Goal: Complete application form

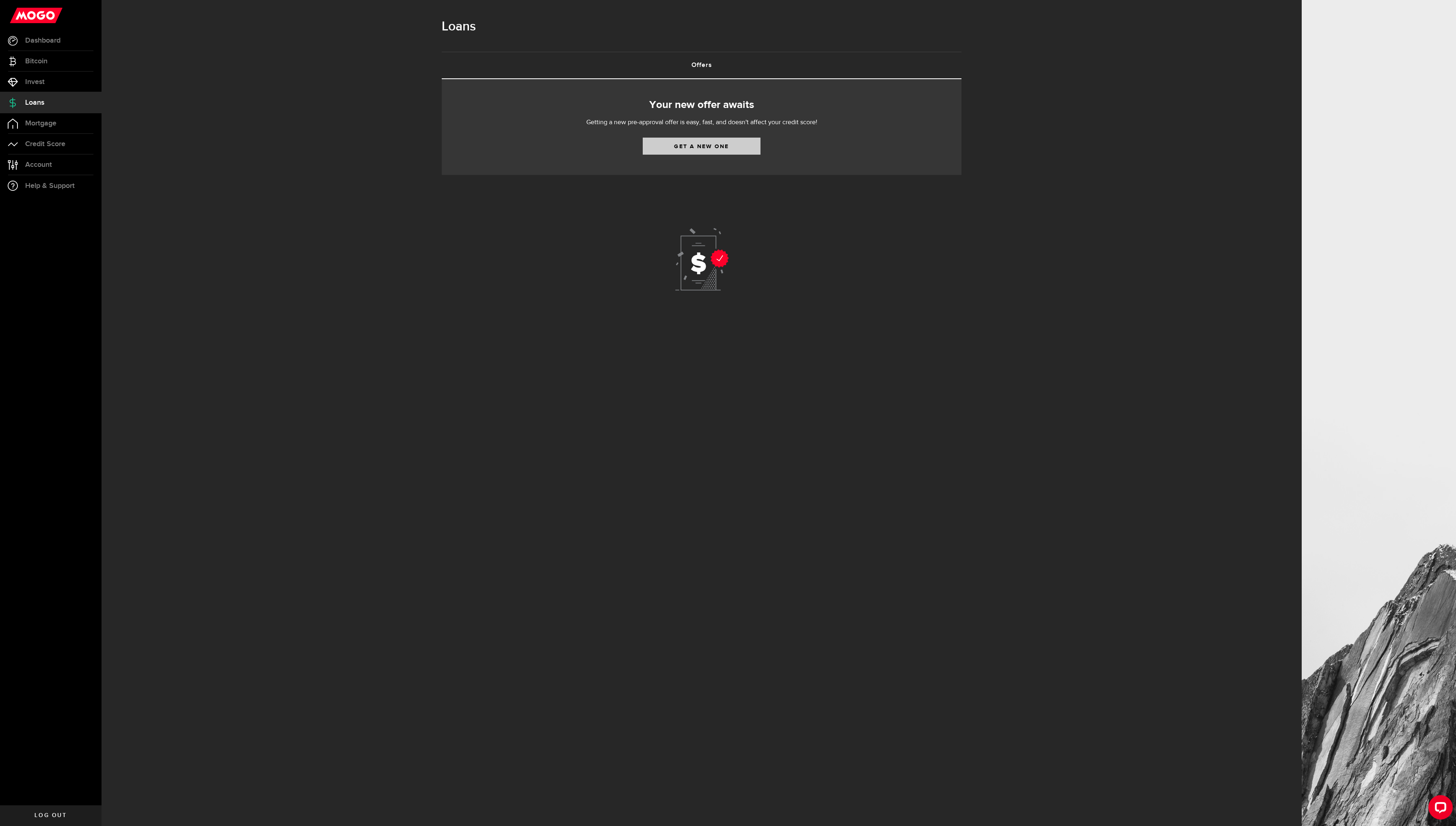
click at [692, 148] on link "Get a new one" at bounding box center [701, 146] width 118 height 17
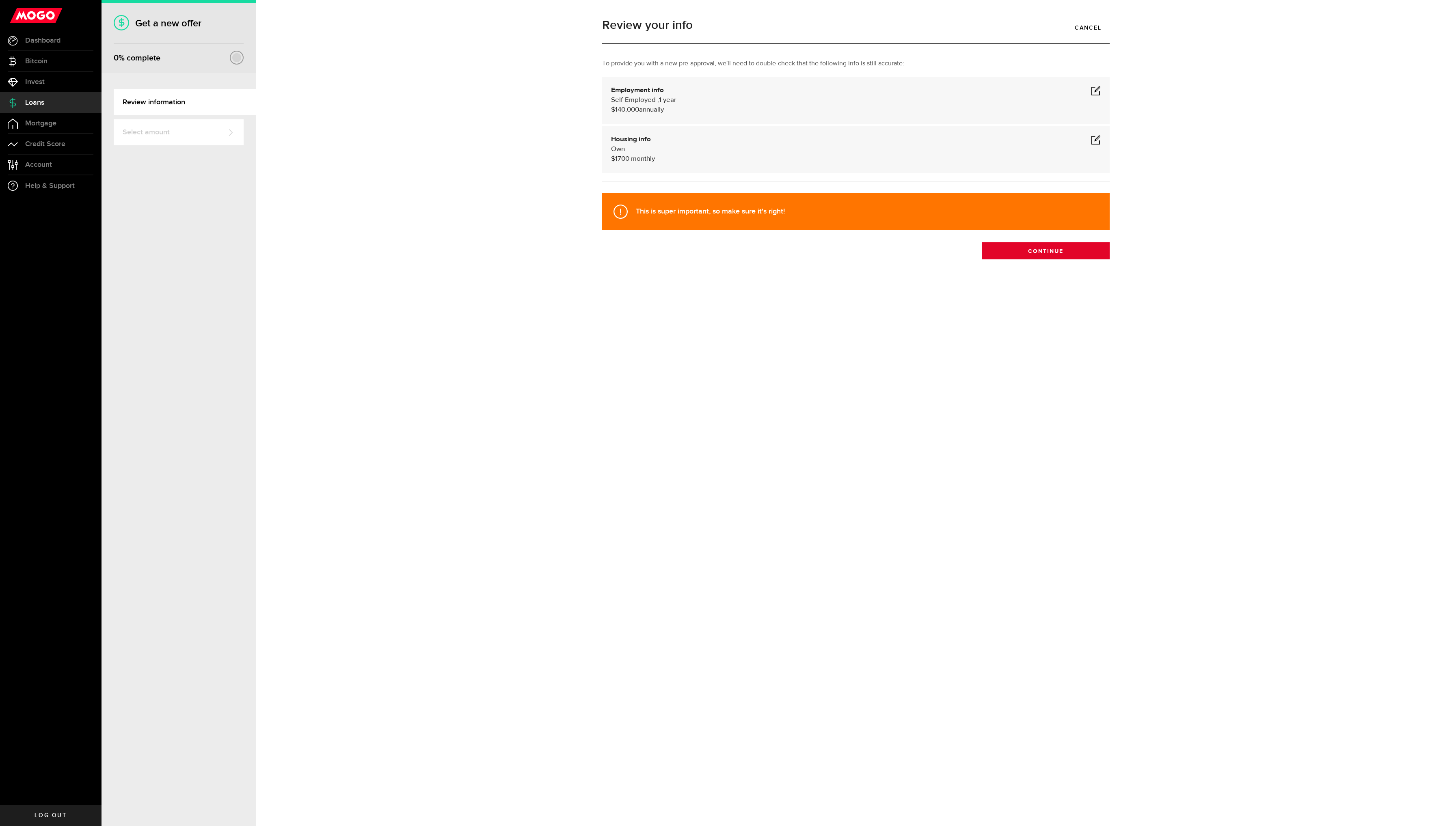
click at [1024, 257] on button "Continue" at bounding box center [1045, 251] width 128 height 17
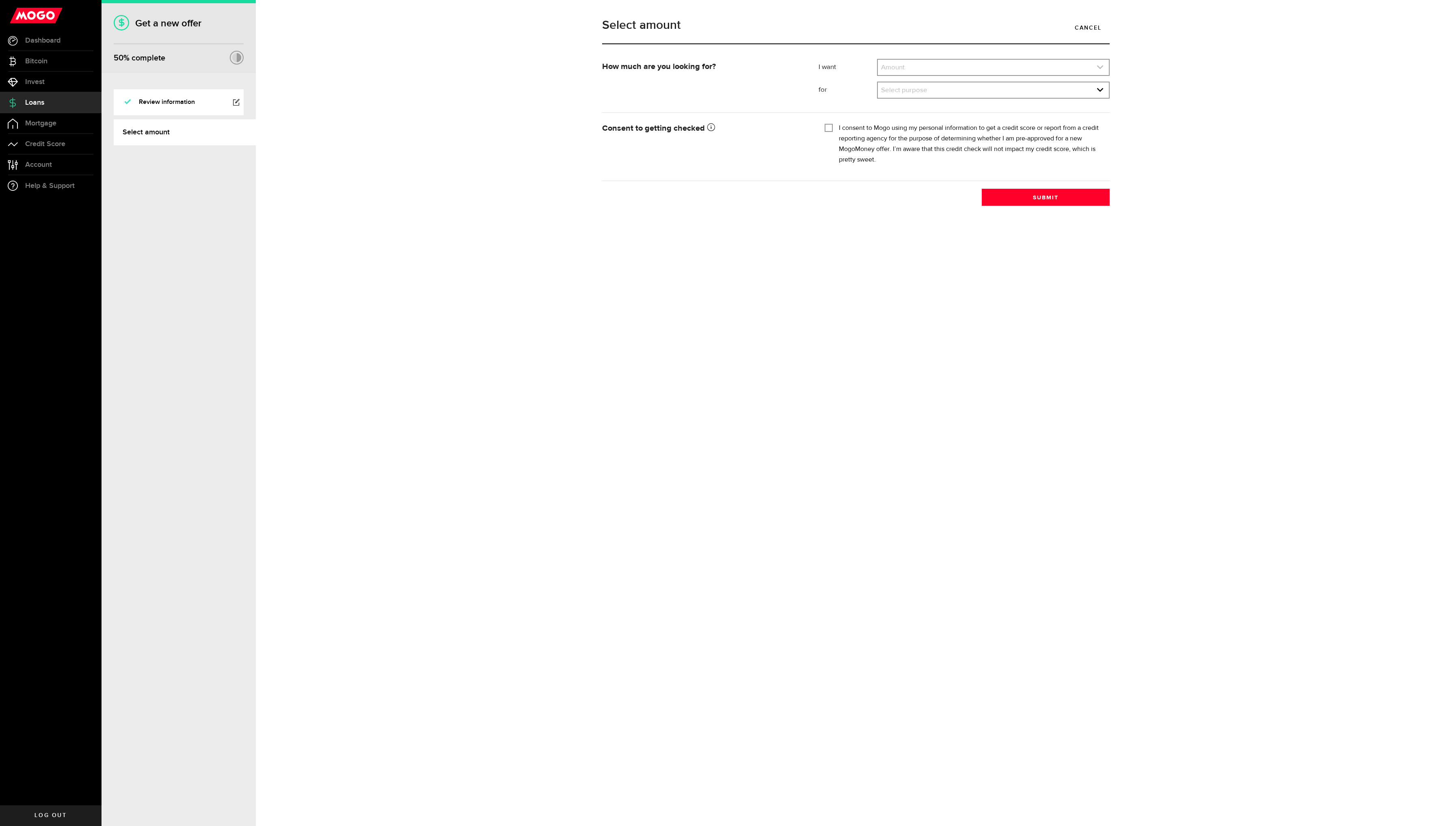
click at [1073, 62] on link "expand select" at bounding box center [993, 68] width 231 height 15
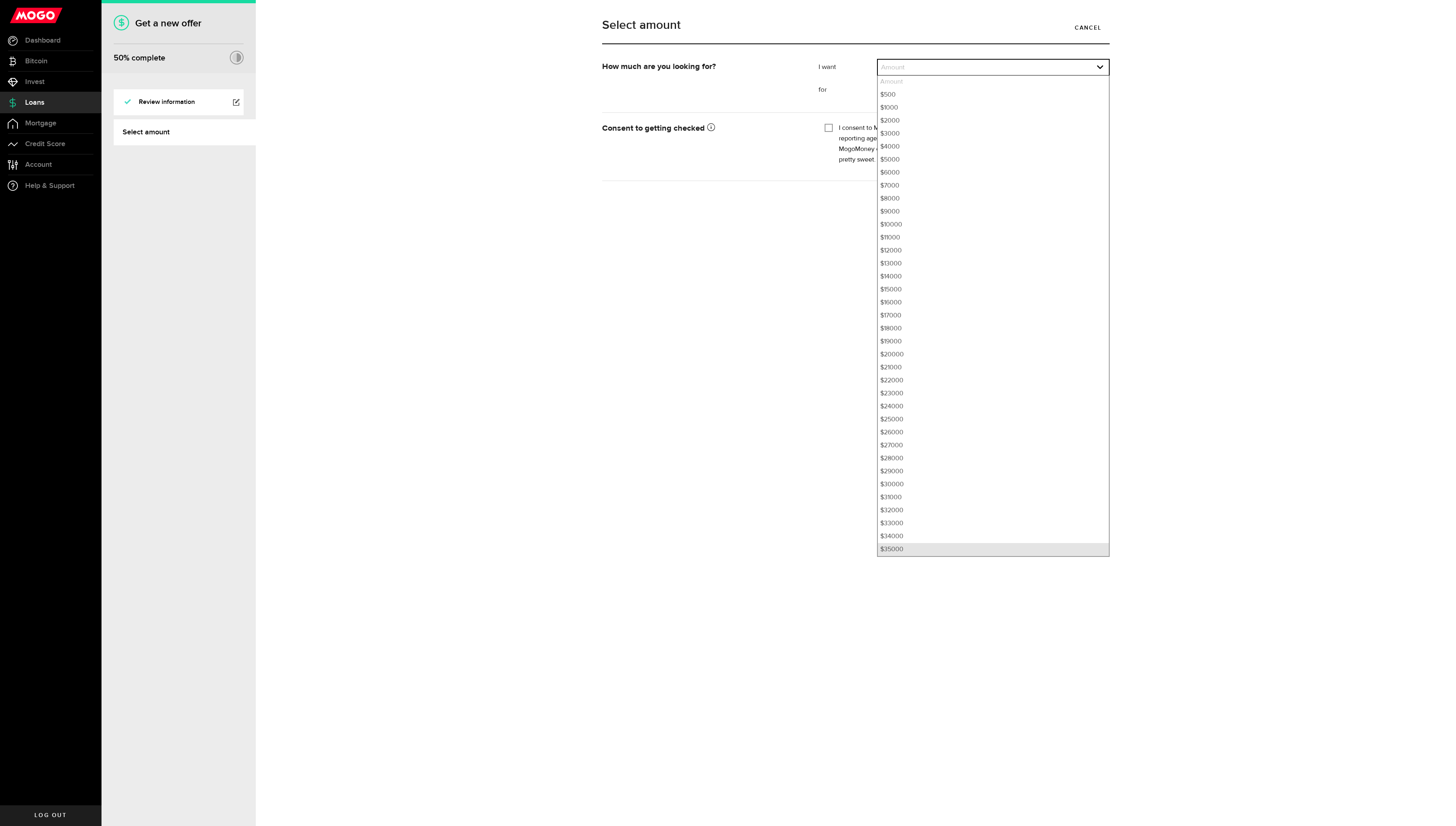
click at [900, 547] on li "$35000" at bounding box center [993, 549] width 231 height 13
select select "35000"
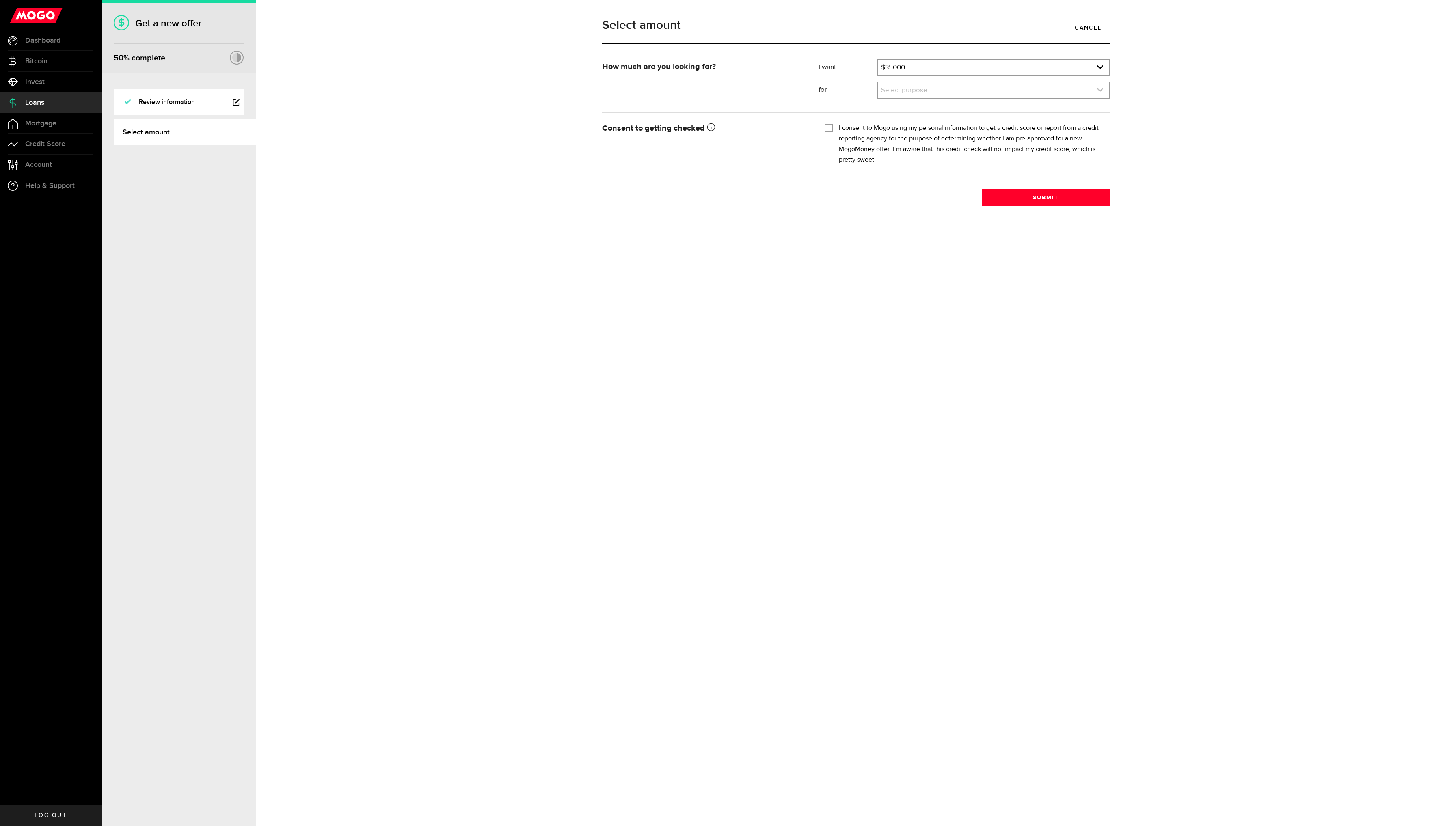
click at [976, 89] on link "expand select" at bounding box center [993, 90] width 231 height 15
click at [987, 135] on li "Debt Consolidation" at bounding box center [993, 130] width 231 height 13
select select "Debt Consolidation"
click at [826, 128] on input "I consent to Mogo using my personal information to get a credit score or report…" at bounding box center [829, 127] width 8 height 8
checkbox input "true"
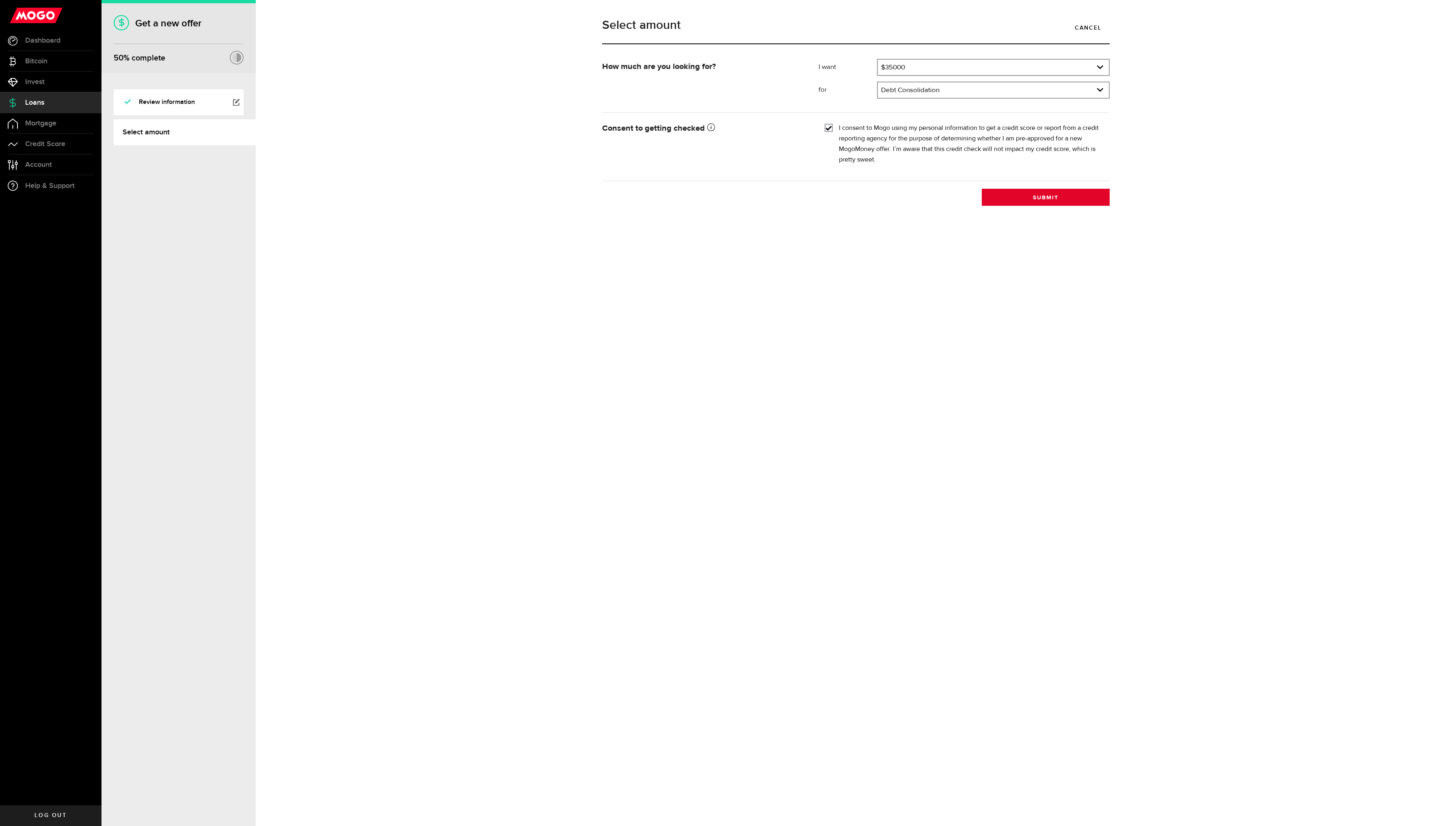
click at [1043, 194] on button "Submit" at bounding box center [1045, 197] width 128 height 17
